Goal: Communication & Community: Answer question/provide support

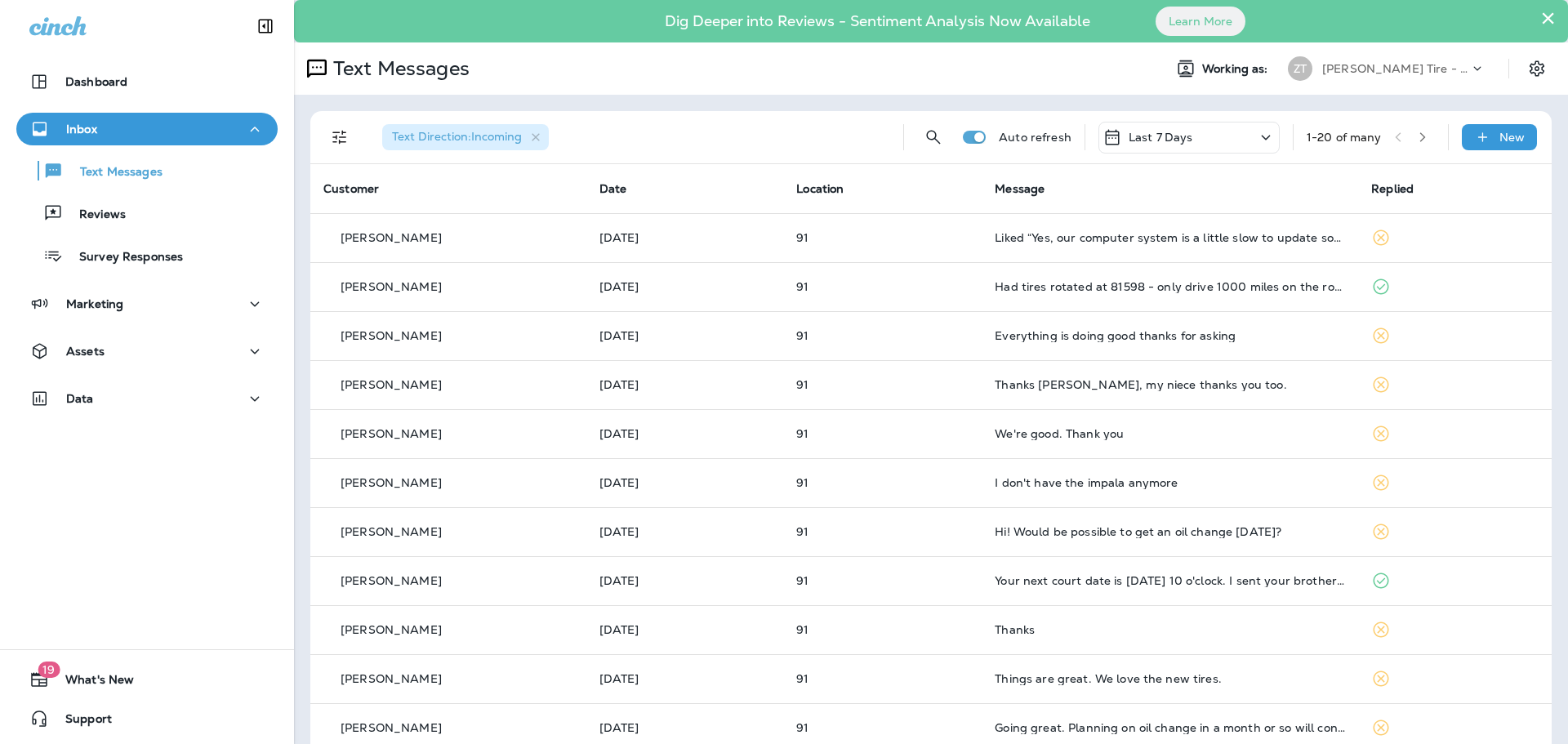
click at [1352, 71] on p "[PERSON_NAME] Tire - [PERSON_NAME]" at bounding box center [1395, 68] width 147 height 13
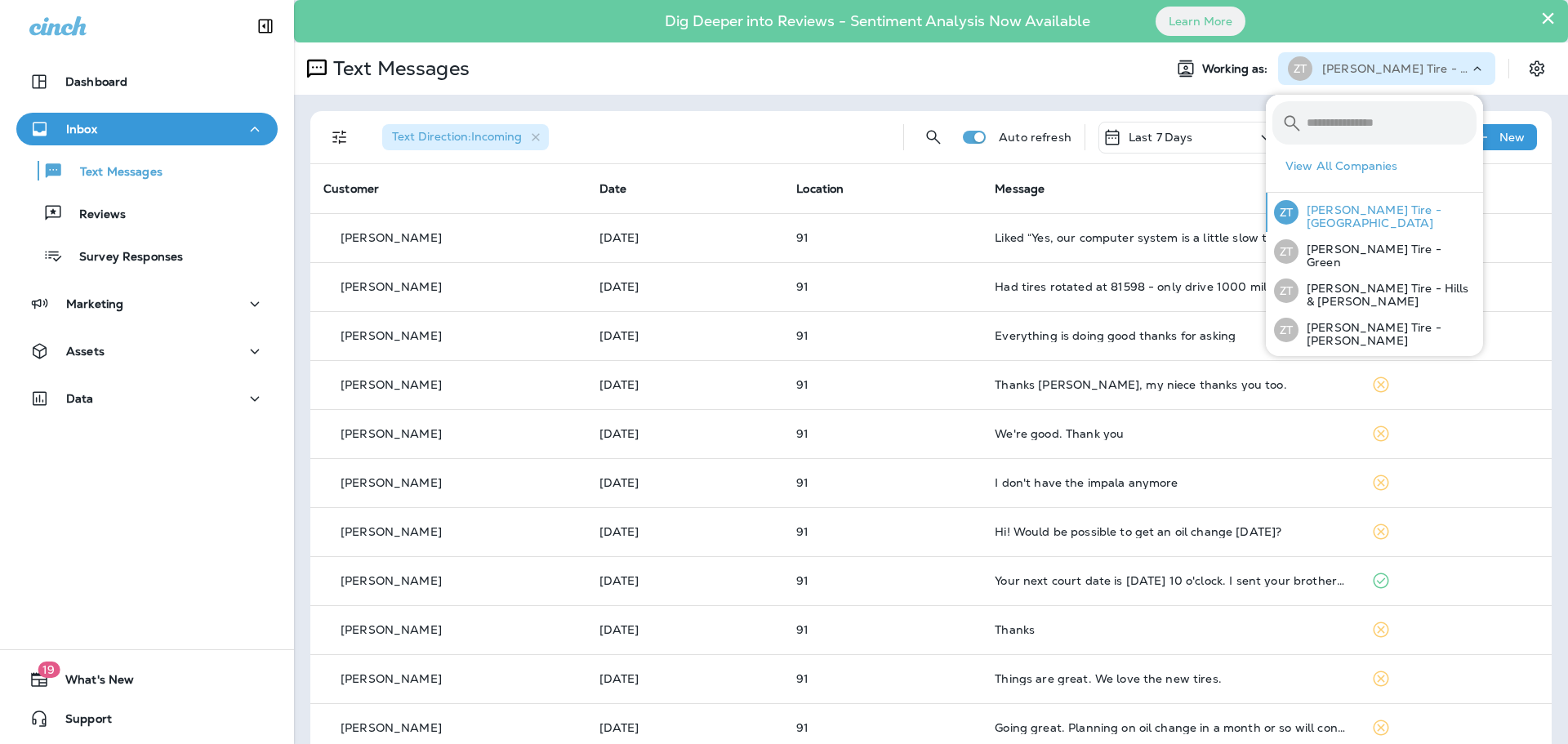
click at [1336, 214] on p "[PERSON_NAME] Tire - [GEOGRAPHIC_DATA]" at bounding box center [1388, 216] width 178 height 27
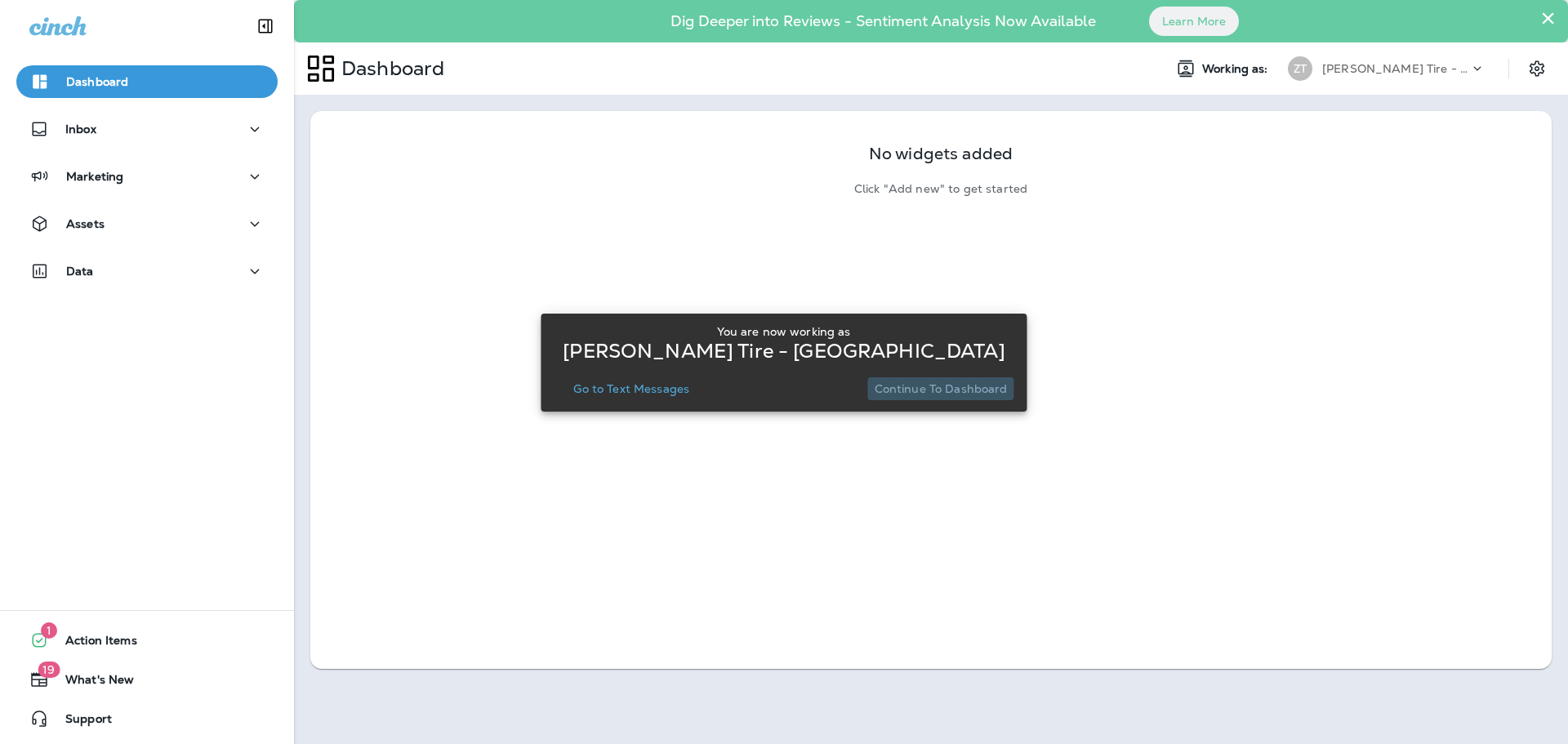
click at [967, 390] on p "Continue to Dashboard" at bounding box center [941, 389] width 133 height 13
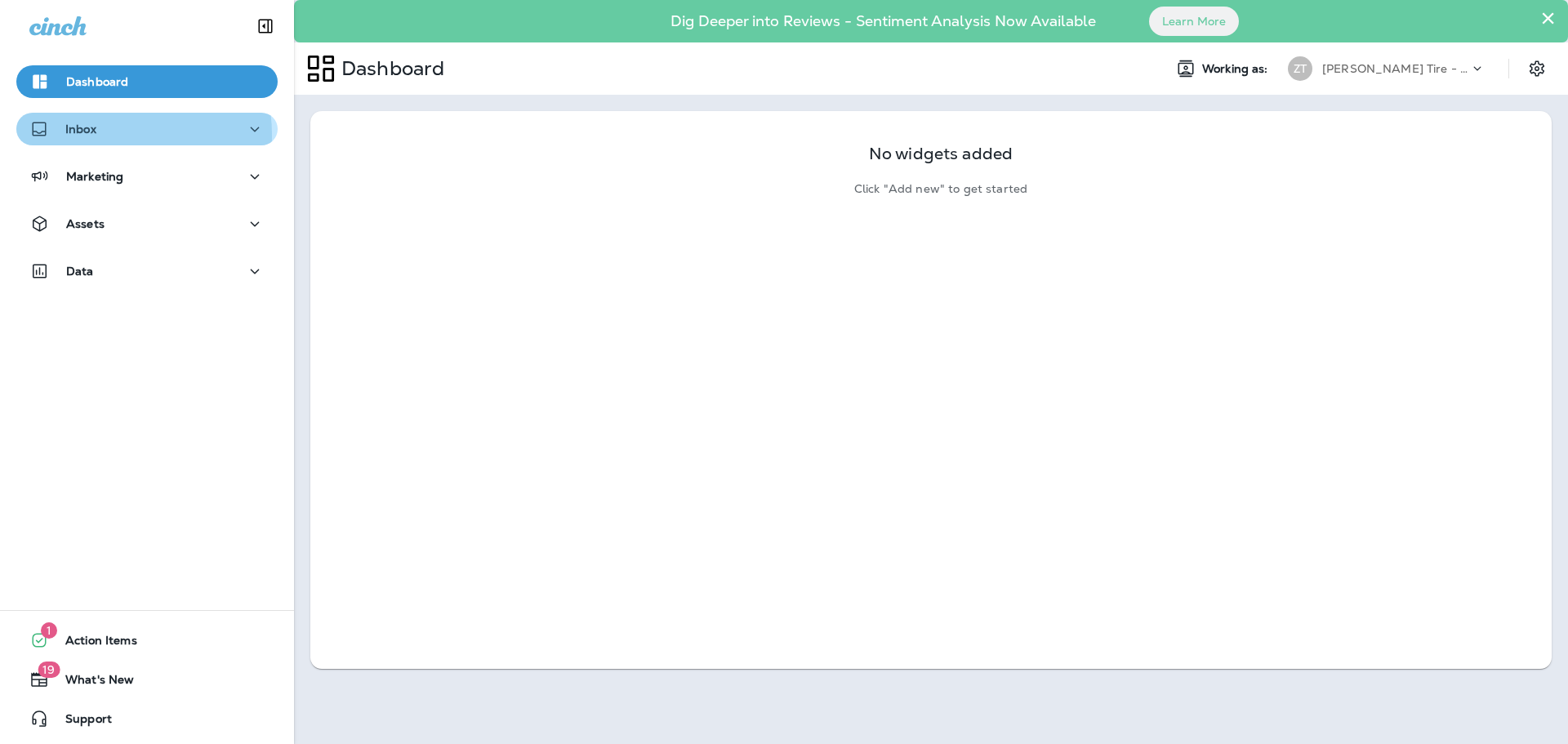
click at [86, 136] on p "Inbox" at bounding box center [81, 129] width 31 height 13
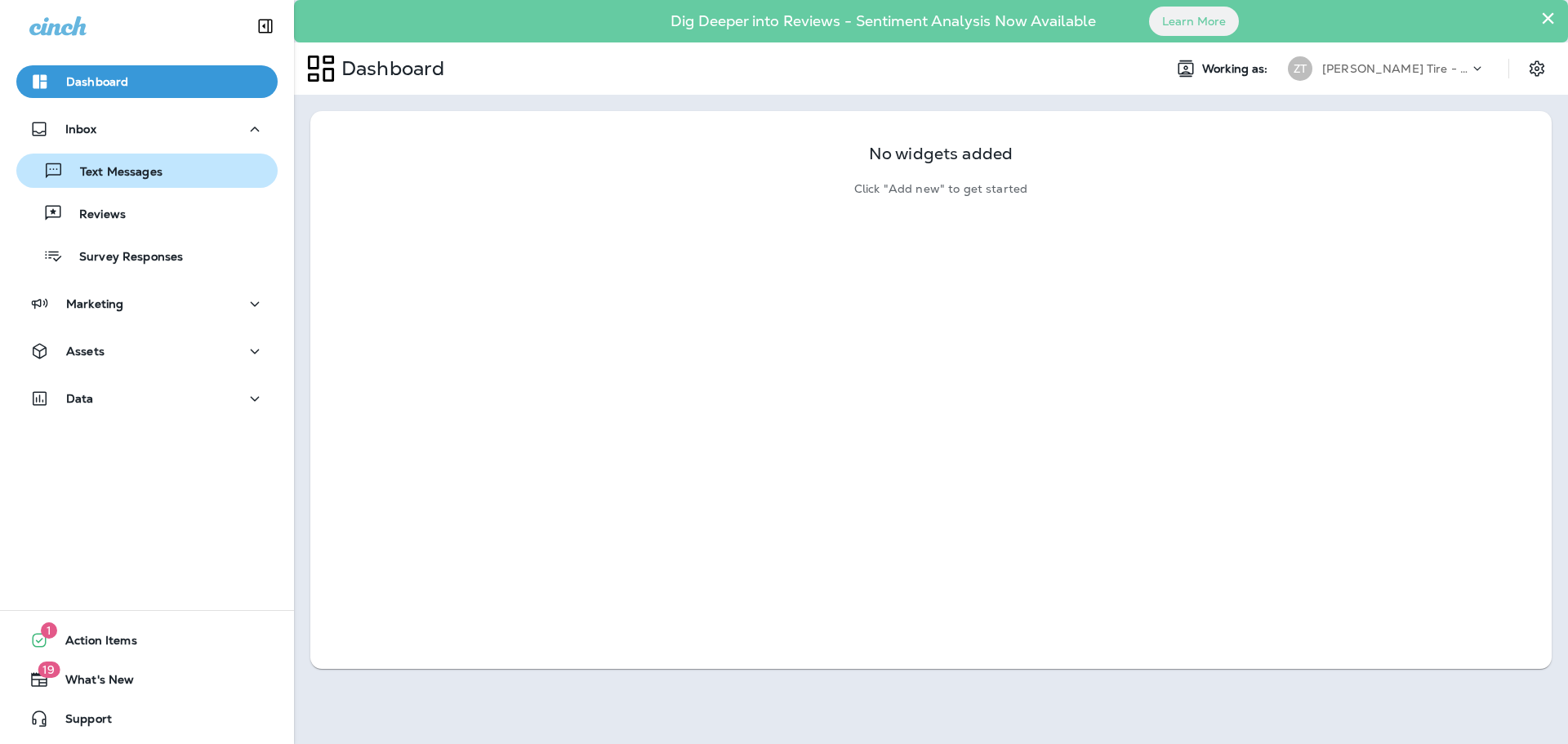
click at [86, 174] on p "Text Messages" at bounding box center [113, 173] width 99 height 15
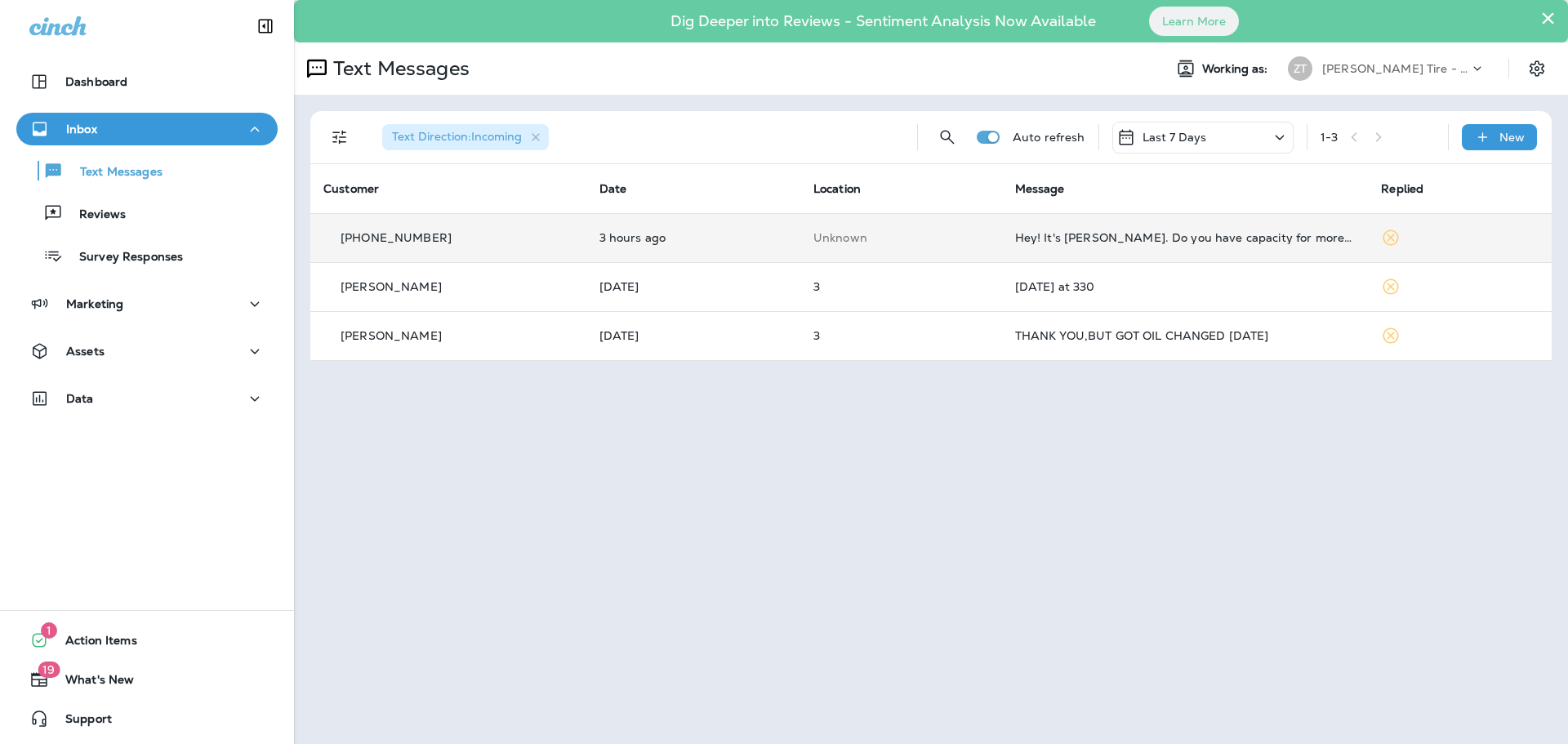
click at [1196, 246] on td "Hey! It's [PERSON_NAME]. Do you have capacity for more home improvement or remo…" at bounding box center [1185, 238] width 367 height 49
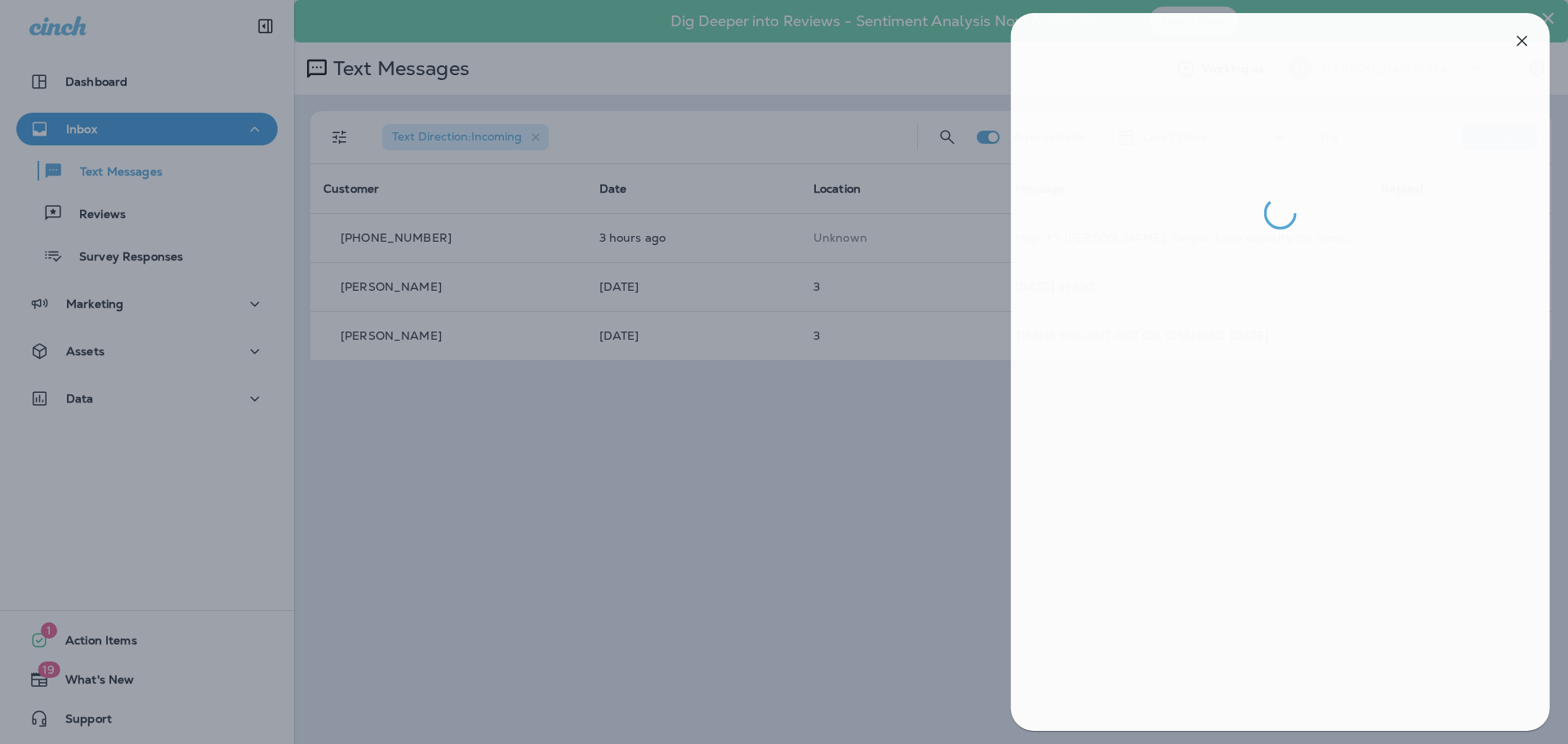
click at [994, 249] on div at bounding box center [786, 372] width 1568 height 744
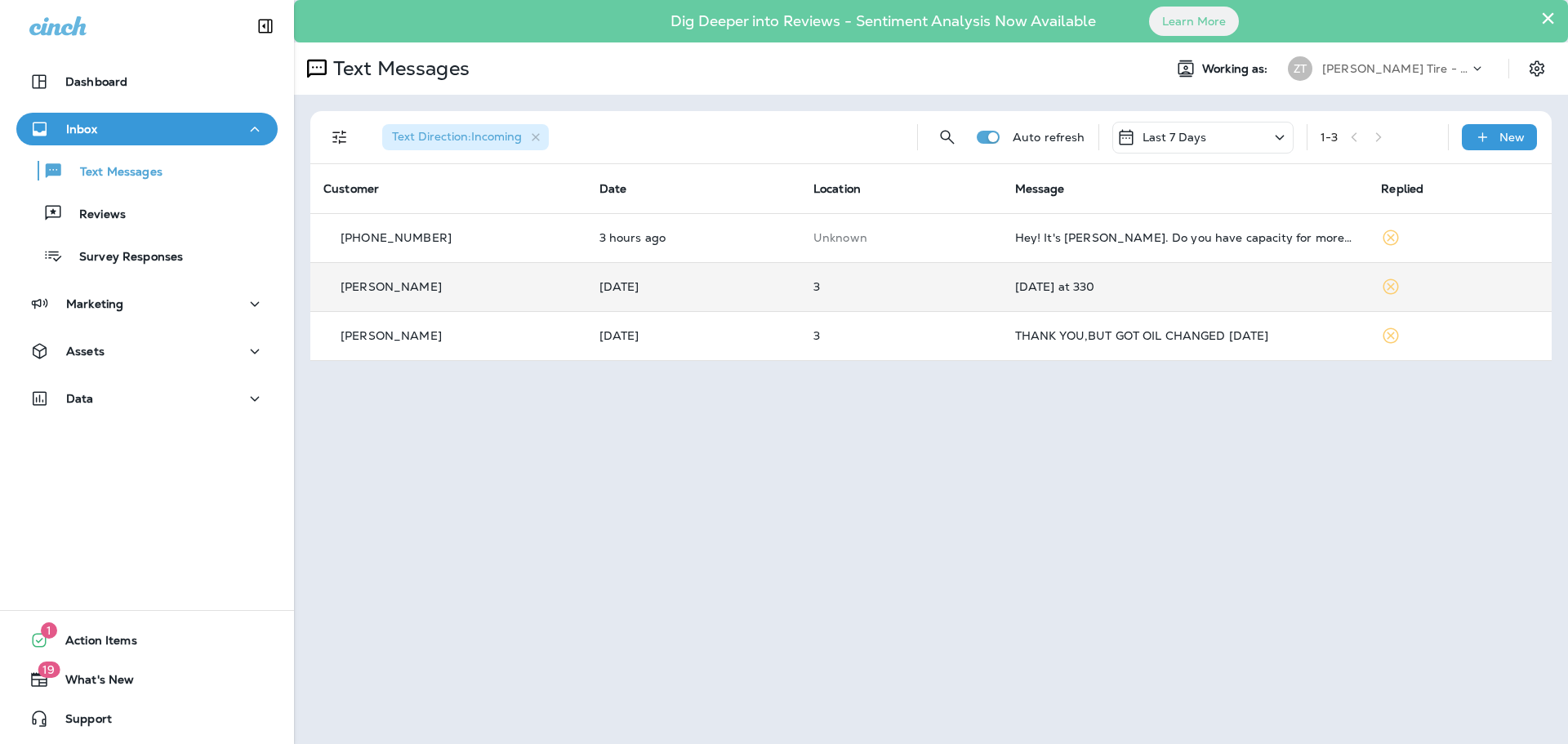
click at [907, 291] on p "3" at bounding box center [901, 287] width 175 height 13
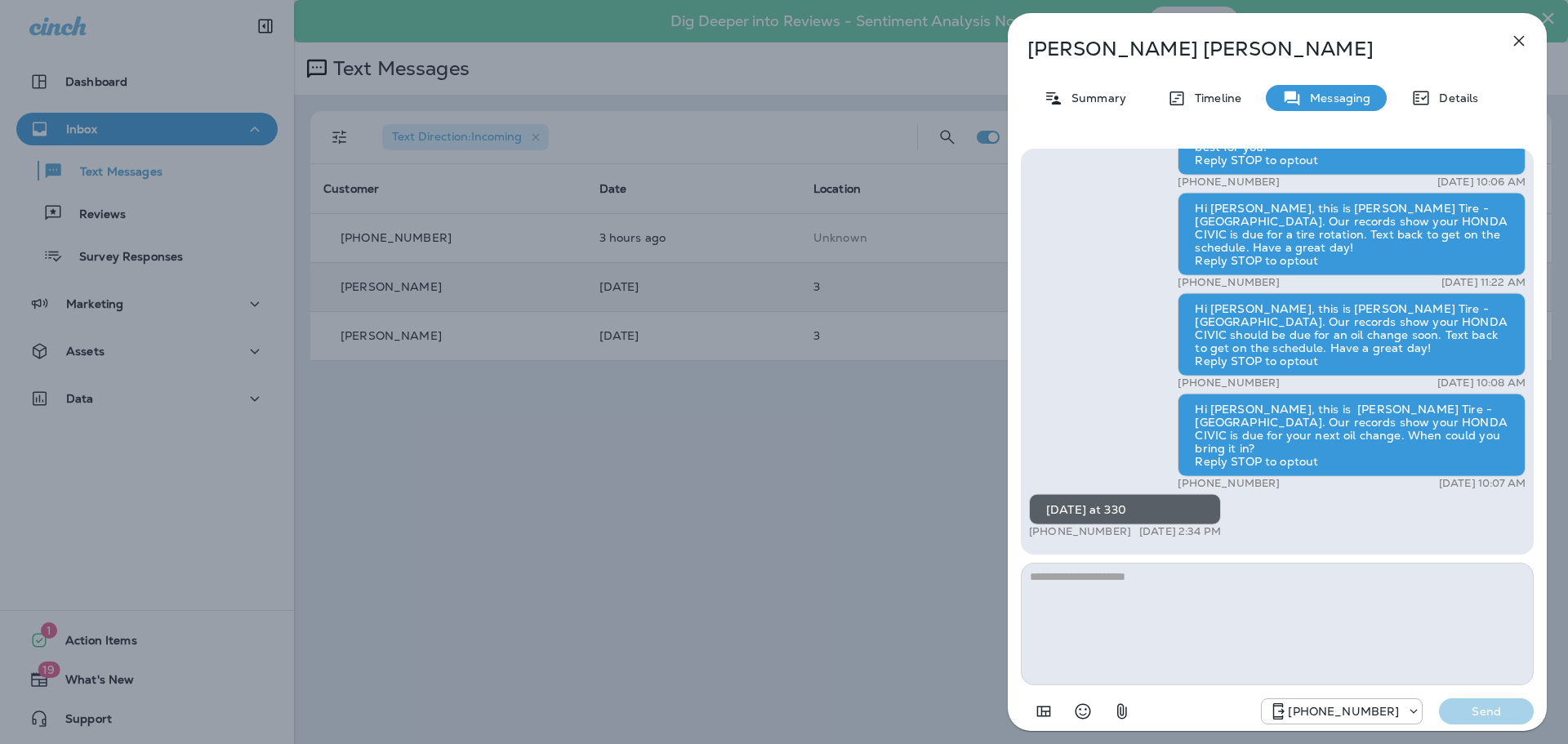
click at [907, 291] on div "[PERSON_NAME] Summary Timeline Messaging Details Thank you for stopping by [PER…" at bounding box center [784, 372] width 1568 height 744
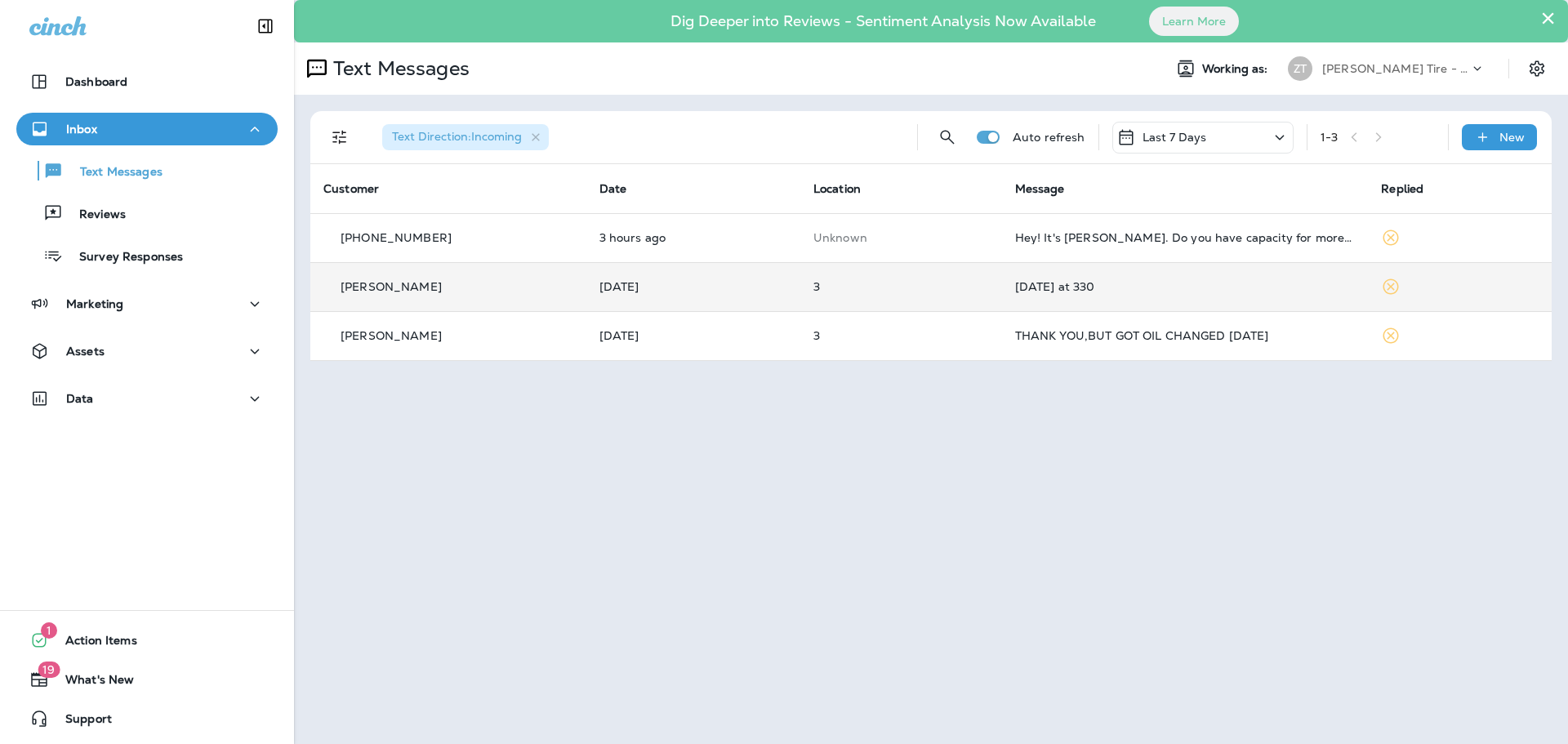
click at [917, 333] on p "3" at bounding box center [901, 336] width 175 height 13
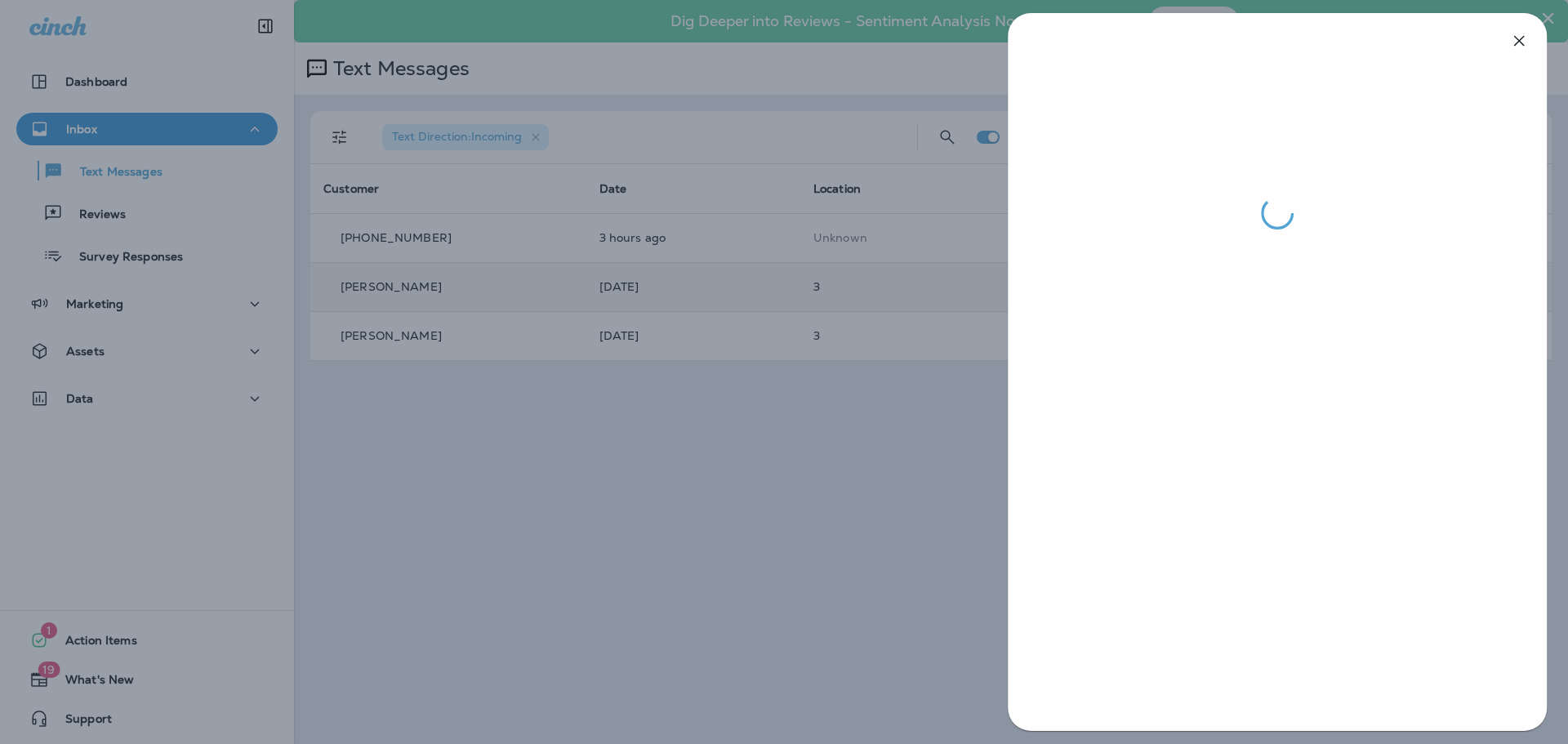
click at [915, 298] on div at bounding box center [784, 372] width 1568 height 744
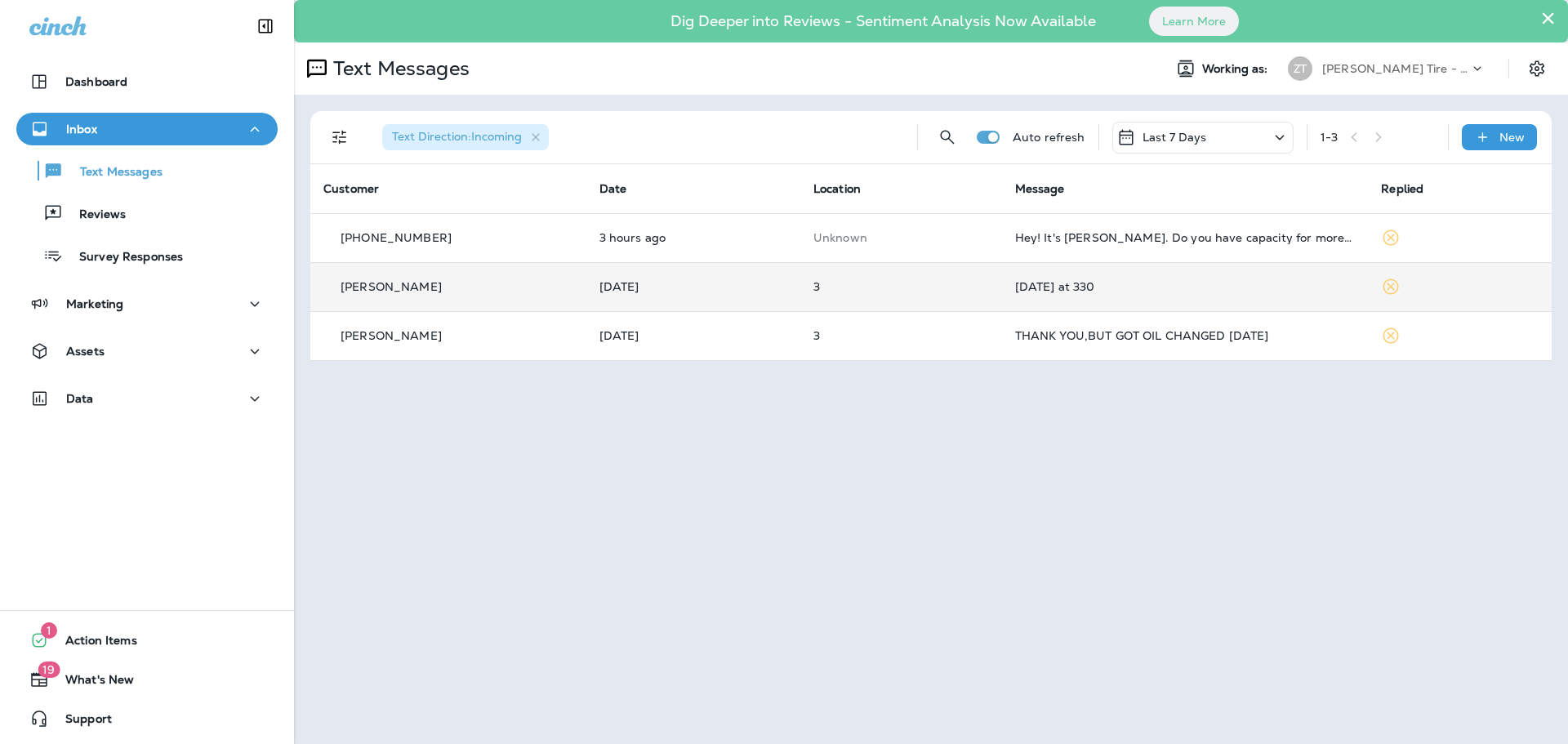
click at [1398, 72] on p "[PERSON_NAME] Tire - [GEOGRAPHIC_DATA]" at bounding box center [1395, 68] width 147 height 13
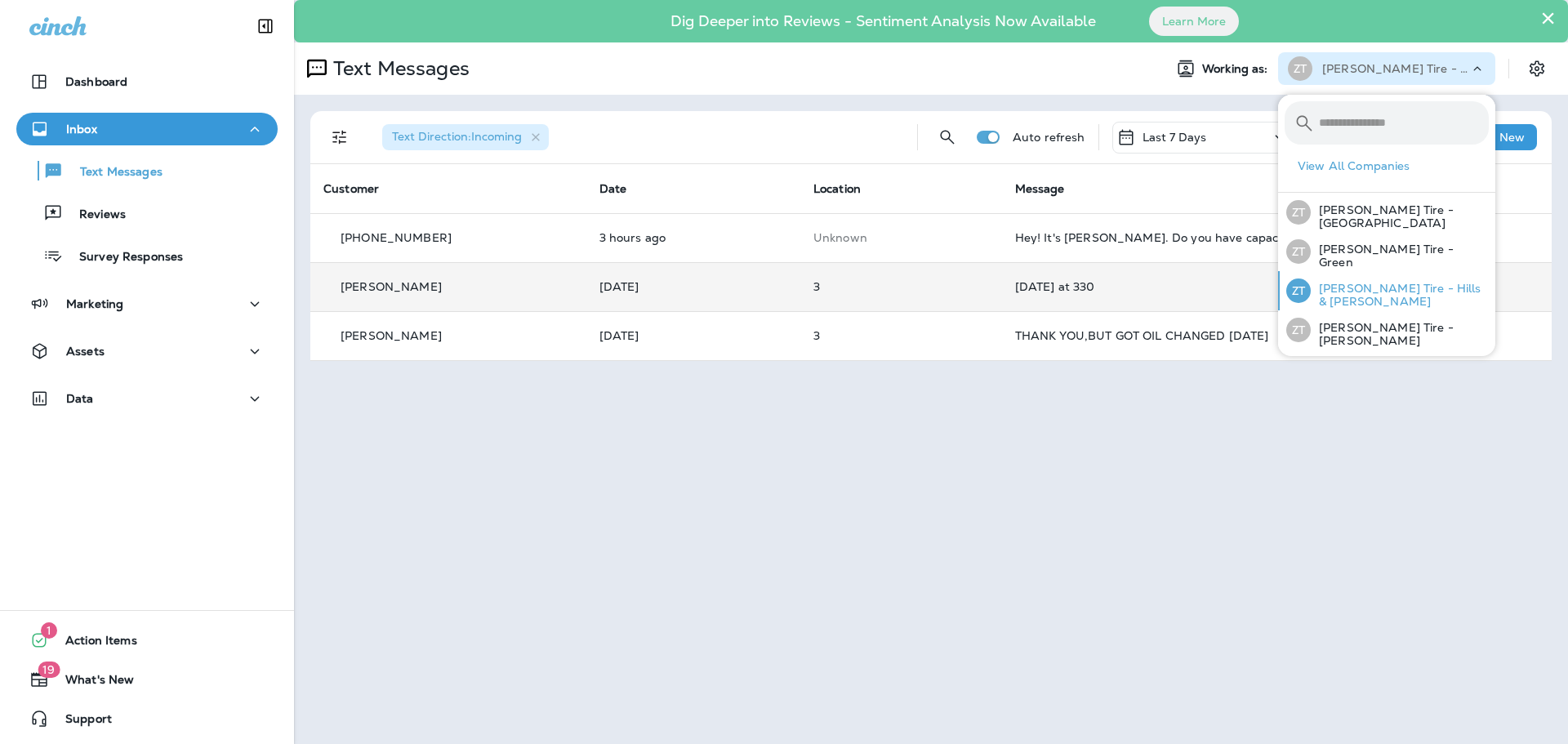
click at [1339, 296] on p "[PERSON_NAME] Tire - Hills & [PERSON_NAME]" at bounding box center [1400, 295] width 178 height 27
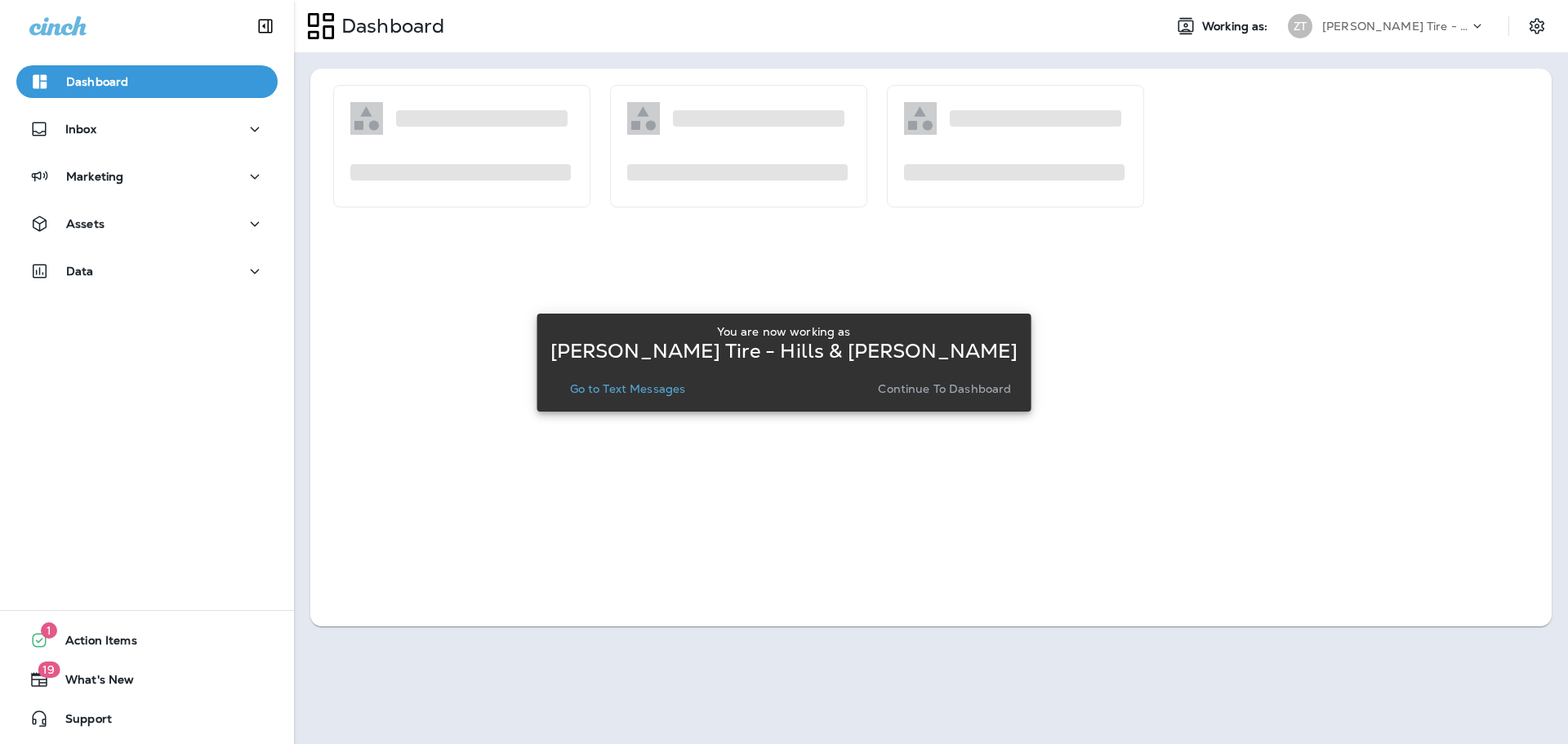
click at [891, 396] on p "Continue to Dashboard" at bounding box center [945, 389] width 133 height 13
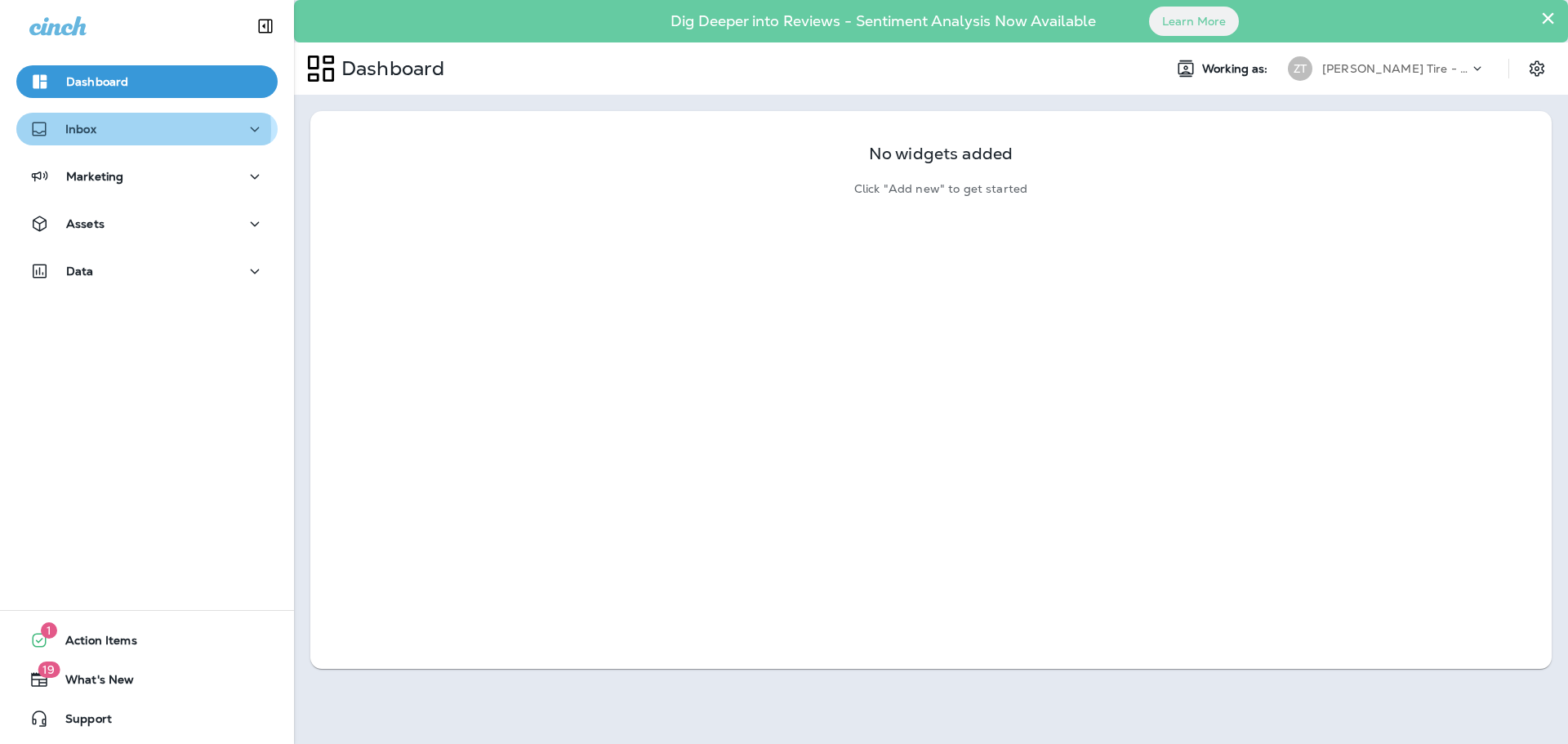
click at [138, 129] on div "Inbox" at bounding box center [147, 130] width 235 height 21
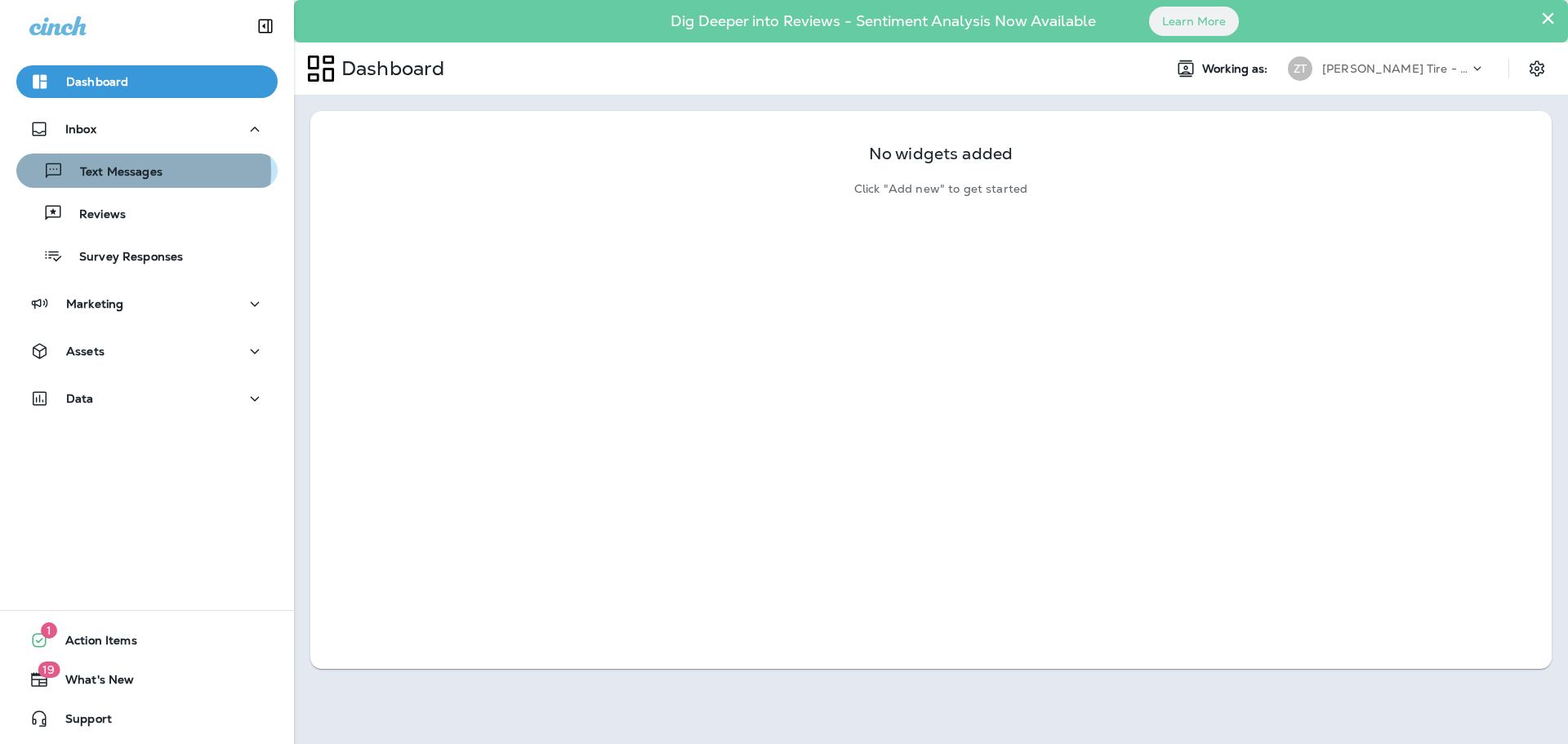
click at [131, 171] on p "Text Messages" at bounding box center [113, 173] width 99 height 15
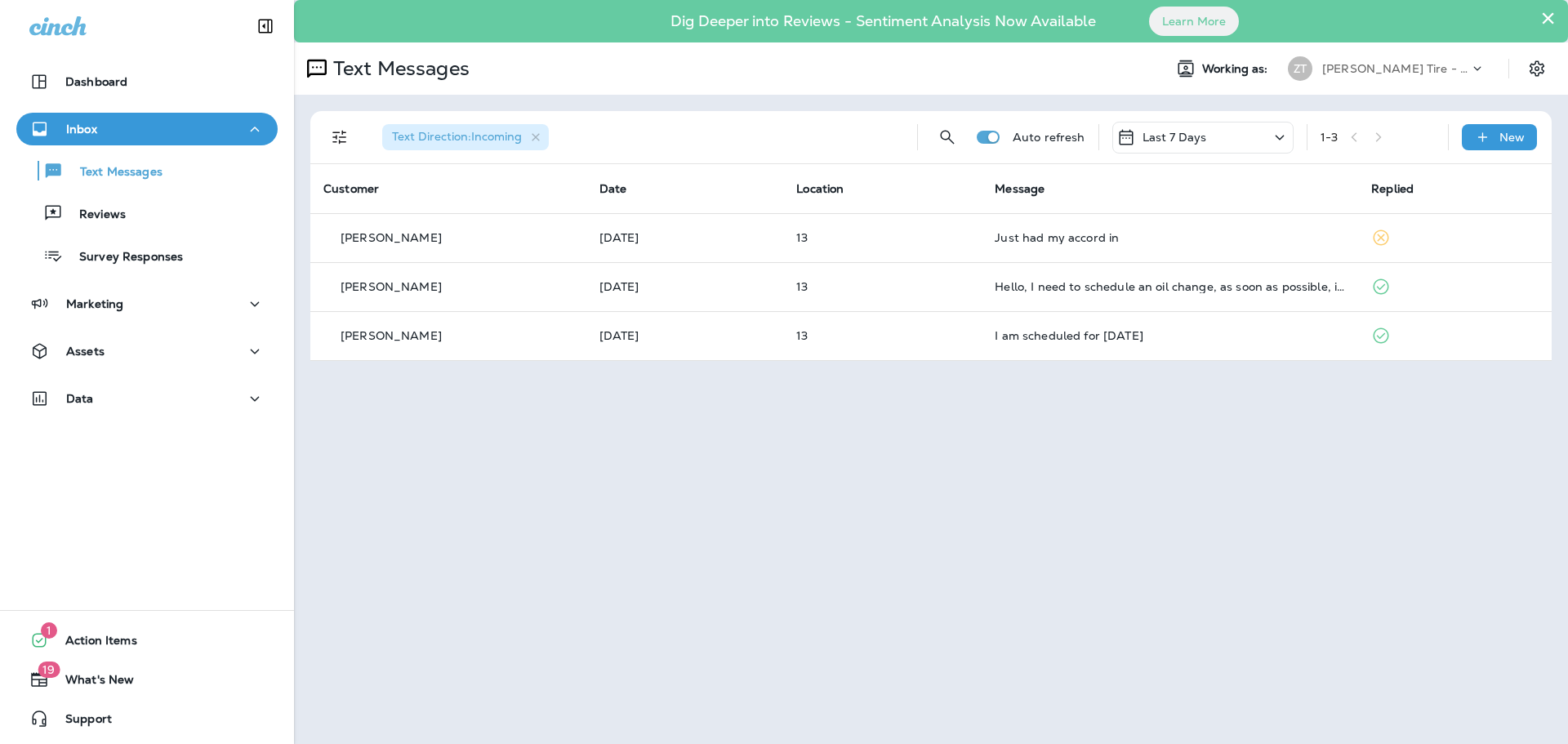
click at [1390, 56] on div "[PERSON_NAME] Tire - Hills & [PERSON_NAME]" at bounding box center [1387, 68] width 217 height 32
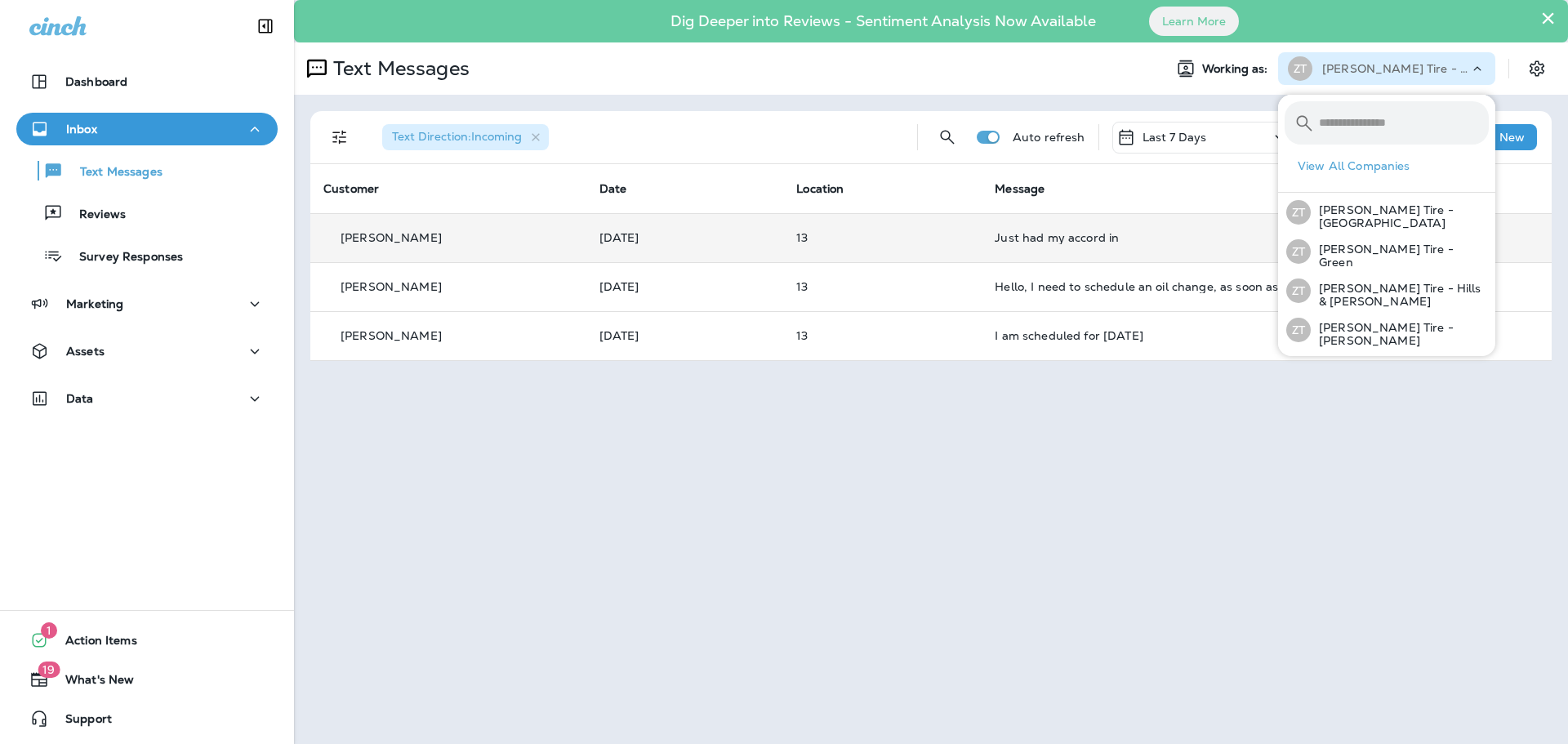
click at [986, 236] on td "Just had my accord in" at bounding box center [1170, 238] width 377 height 49
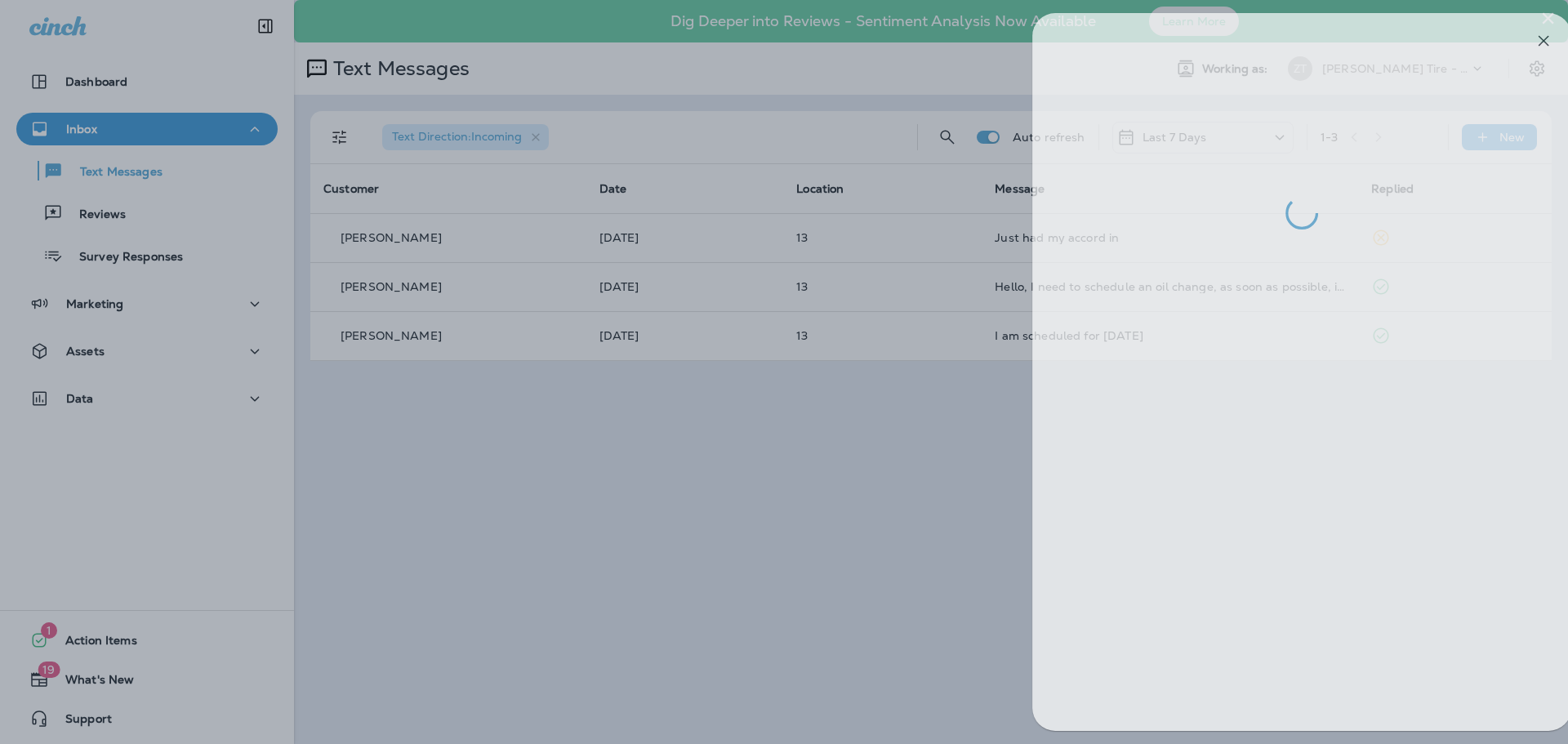
click at [861, 199] on div at bounding box center [808, 372] width 1568 height 744
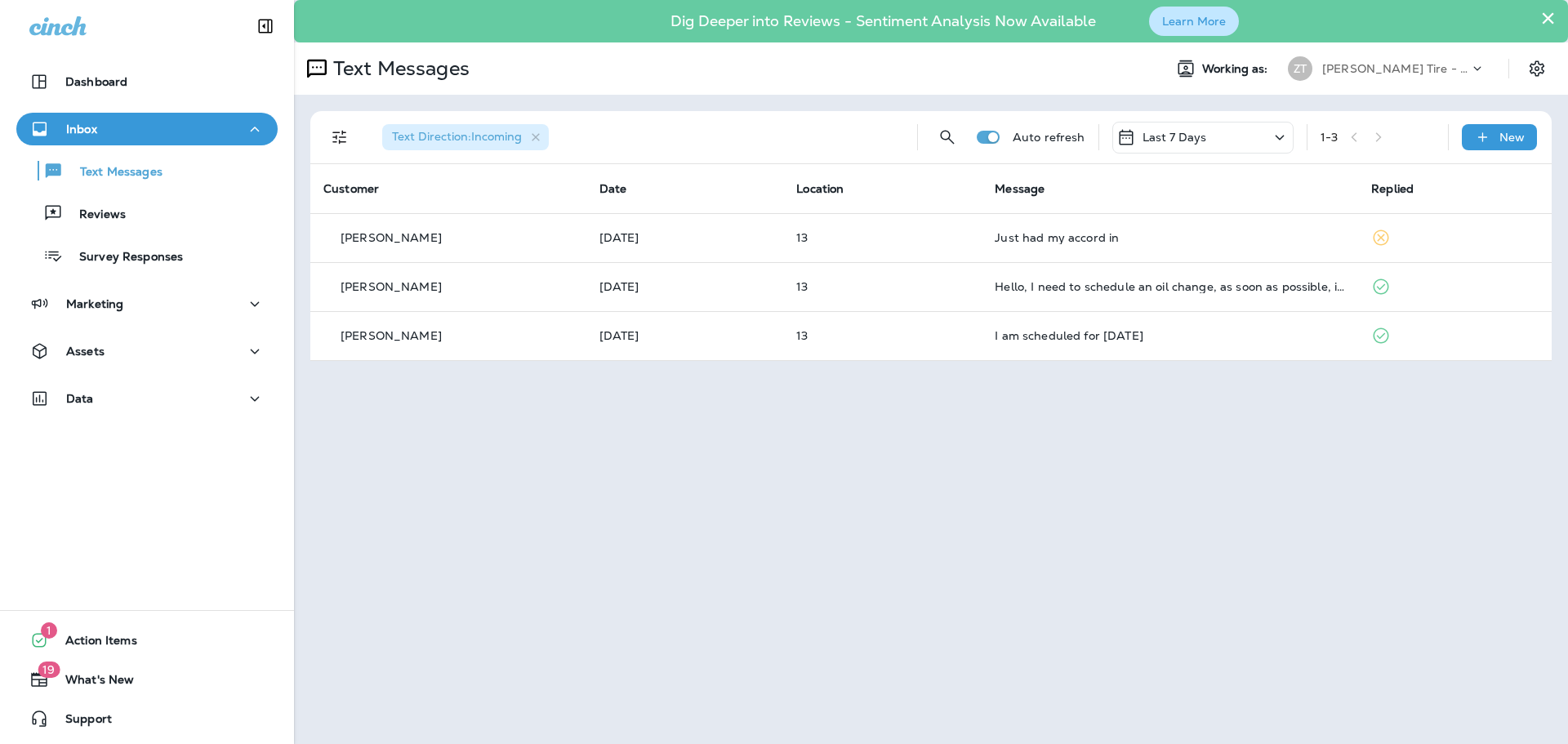
click at [1185, 22] on button "Learn More" at bounding box center [1193, 21] width 90 height 29
